Goal: Navigation & Orientation: Find specific page/section

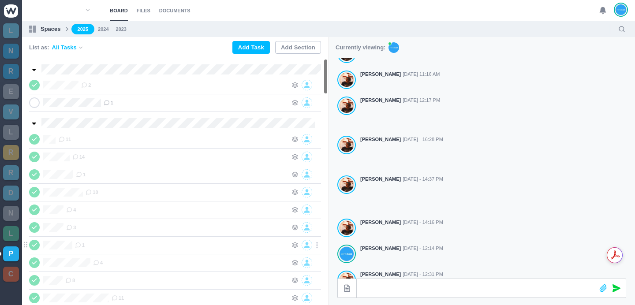
scroll to position [90, 0]
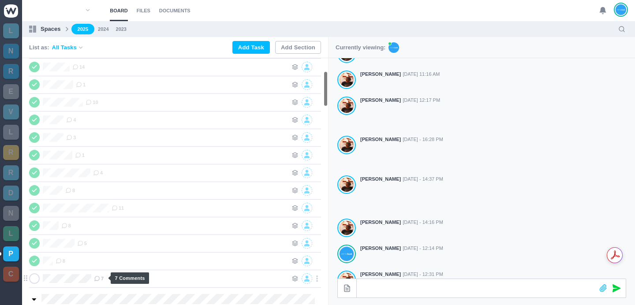
click at [103, 280] on span "7" at bounding box center [99, 278] width 10 height 7
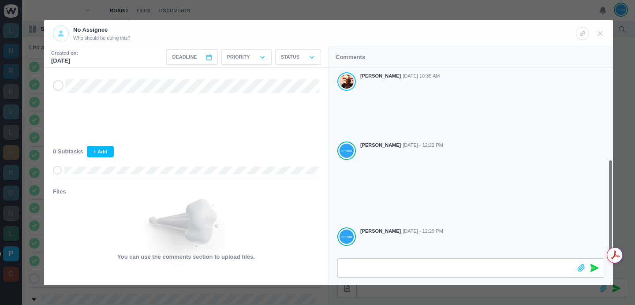
scroll to position [177, 0]
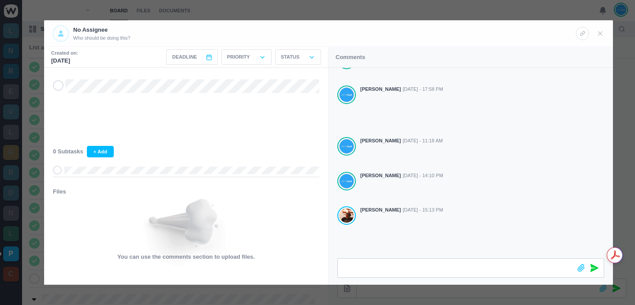
click at [482, 6] on div at bounding box center [317, 152] width 635 height 305
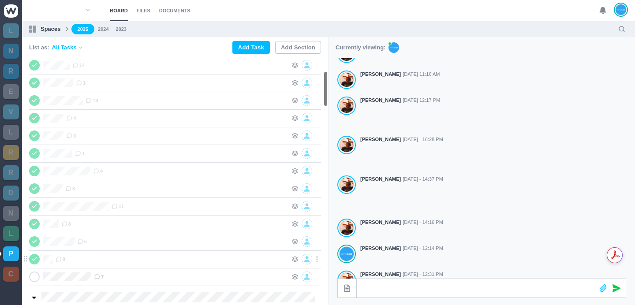
scroll to position [92, 0]
click at [100, 276] on icon at bounding box center [97, 277] width 6 height 6
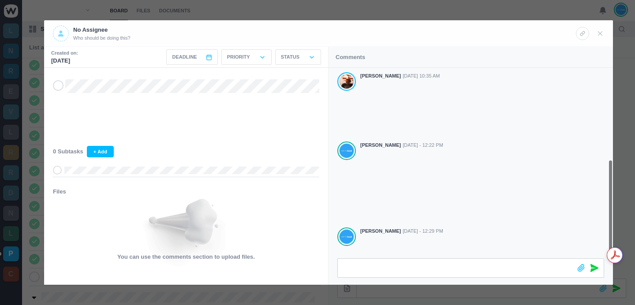
scroll to position [177, 0]
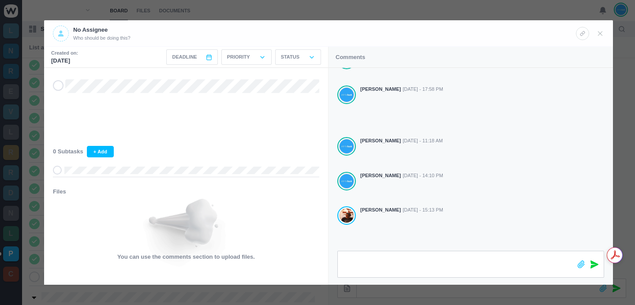
click at [221, 11] on div at bounding box center [317, 152] width 635 height 305
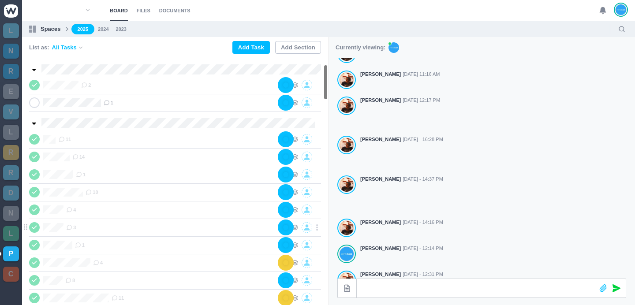
scroll to position [282, 0]
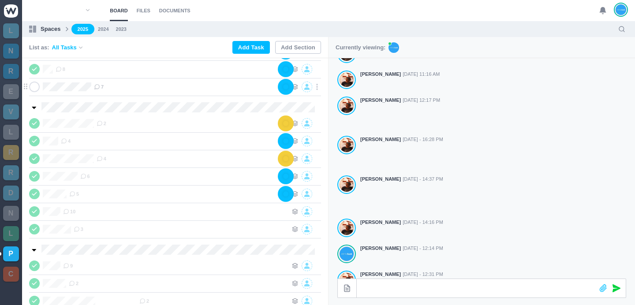
click at [100, 85] on use at bounding box center [97, 87] width 5 height 5
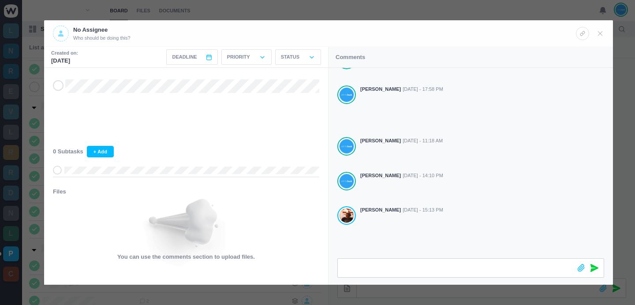
scroll to position [210, 0]
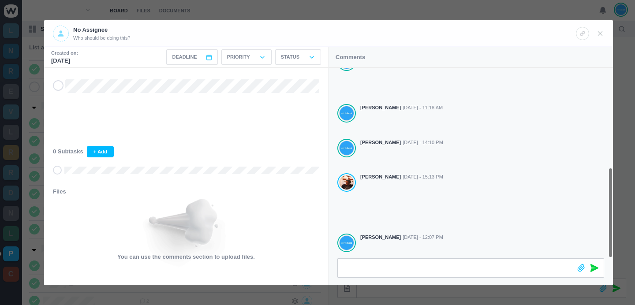
click at [422, 11] on div at bounding box center [317, 152] width 635 height 305
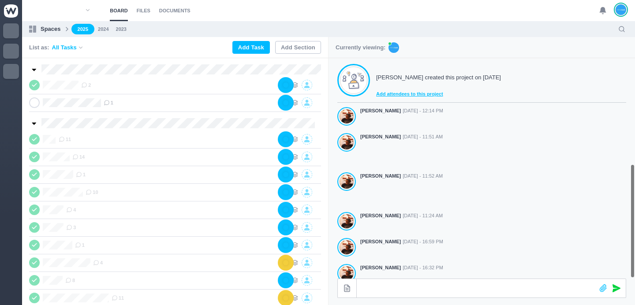
scroll to position [246, 0]
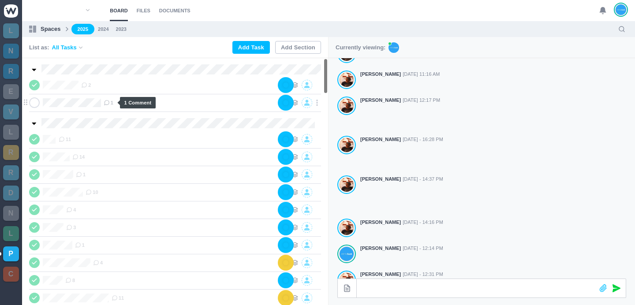
click at [113, 103] on span "1" at bounding box center [109, 102] width 10 height 7
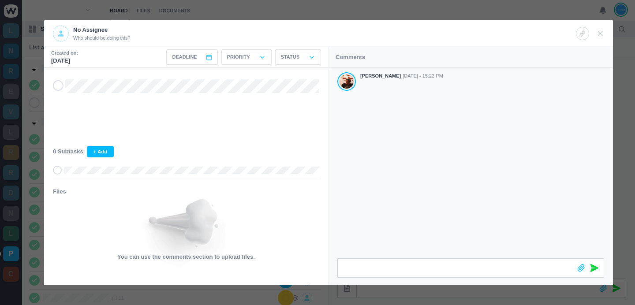
click at [479, 10] on div at bounding box center [317, 152] width 635 height 305
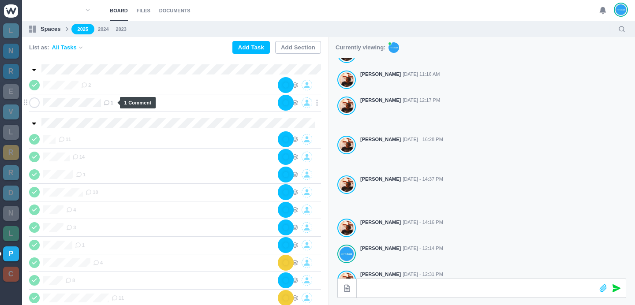
click at [109, 104] on use at bounding box center [107, 103] width 5 height 5
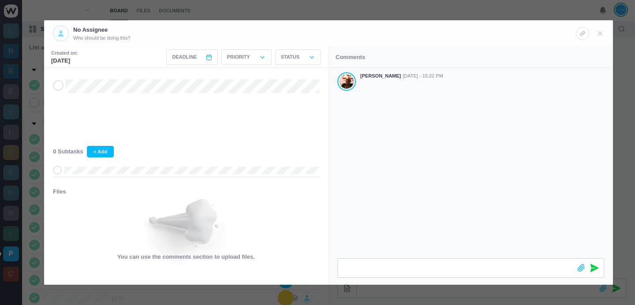
click at [359, 7] on div at bounding box center [317, 152] width 635 height 305
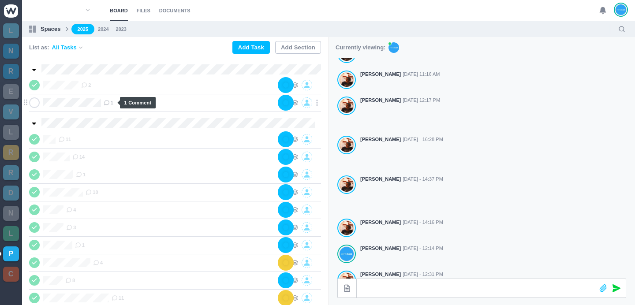
click at [109, 104] on icon at bounding box center [107, 103] width 6 height 6
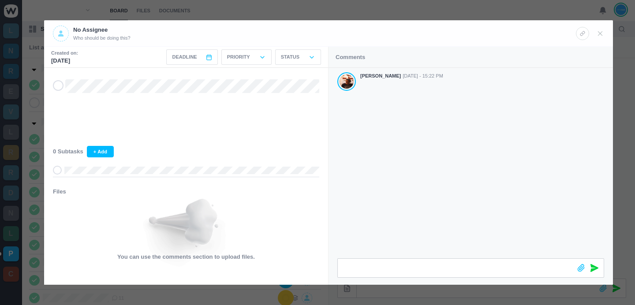
click at [407, 158] on div "[PERSON_NAME] [DATE] - 15:22 PM" at bounding box center [471, 163] width 284 height 190
click at [468, 6] on div at bounding box center [317, 152] width 635 height 305
